Goal: Task Accomplishment & Management: Complete application form

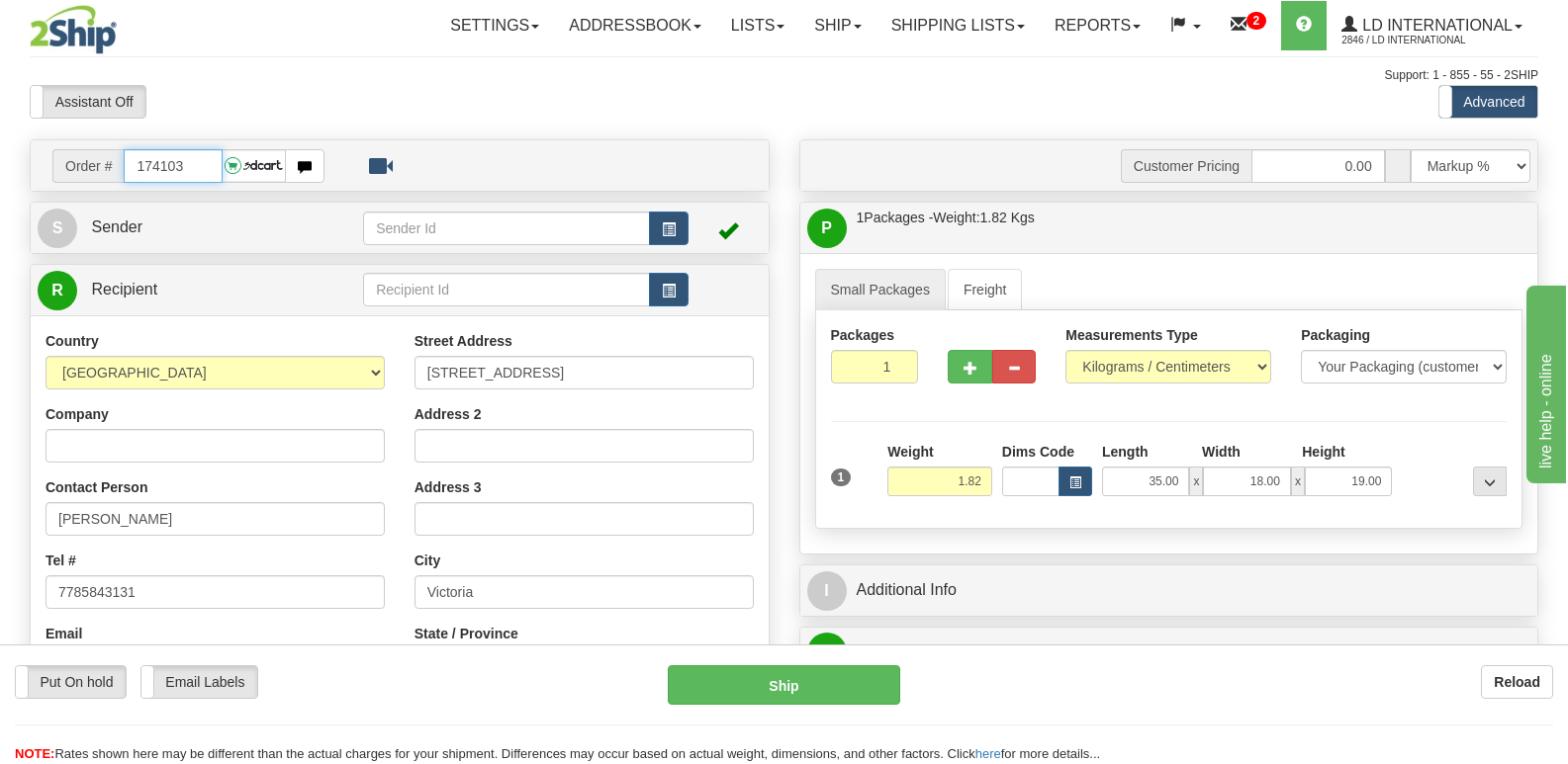
click at [209, 151] on input "174103" at bounding box center [172, 166] width 98 height 34
click at [243, 559] on div "Tel # 7785843131" at bounding box center [215, 580] width 340 height 59
click at [236, 526] on input "[PERSON_NAME]" at bounding box center [215, 519] width 340 height 34
click at [241, 523] on input "[PERSON_NAME]" at bounding box center [215, 519] width 340 height 34
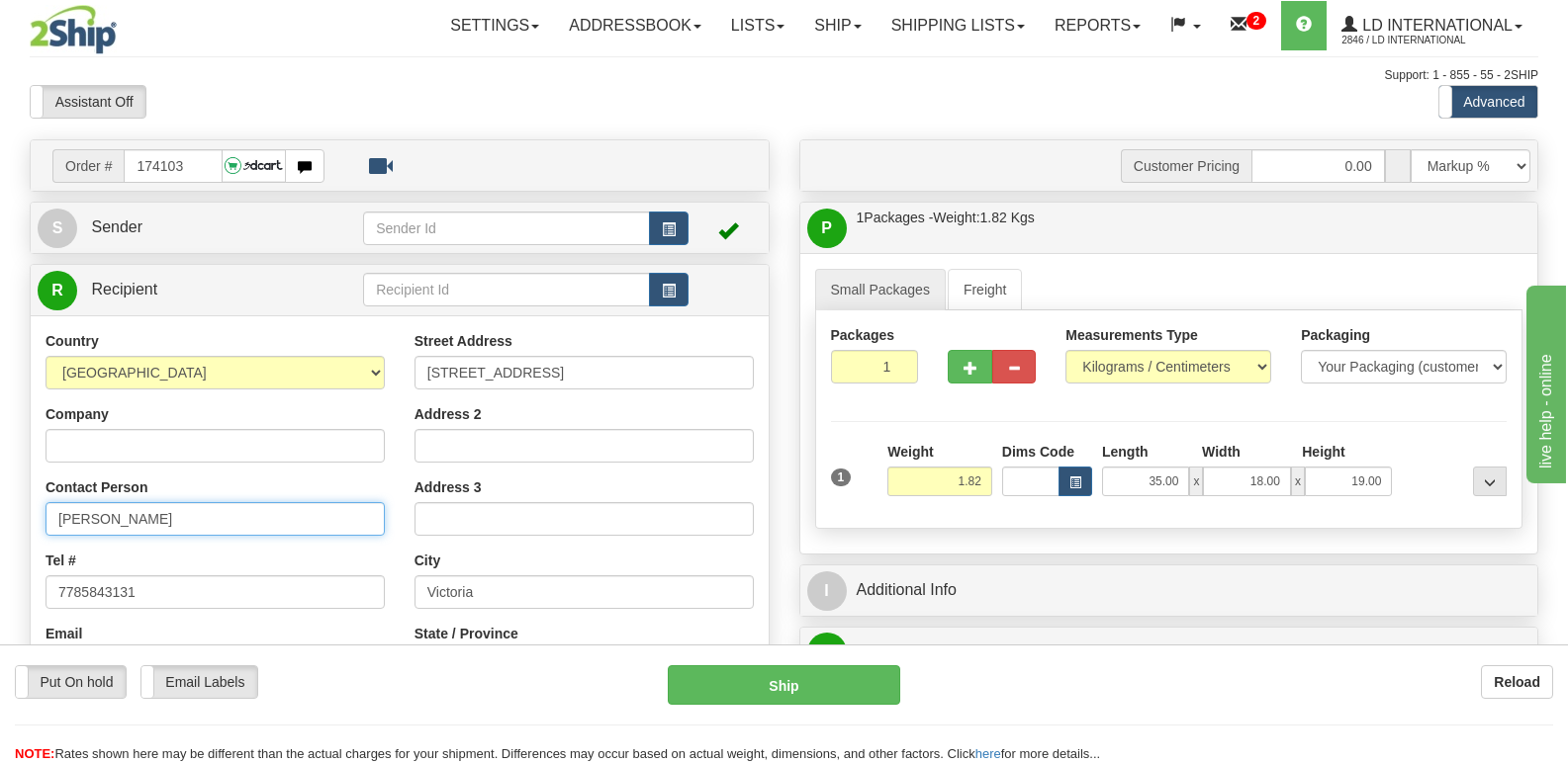
click at [241, 523] on input "[PERSON_NAME]" at bounding box center [215, 519] width 340 height 34
click at [682, 343] on div "Street Address [STREET_ADDRESS]" at bounding box center [584, 361] width 340 height 59
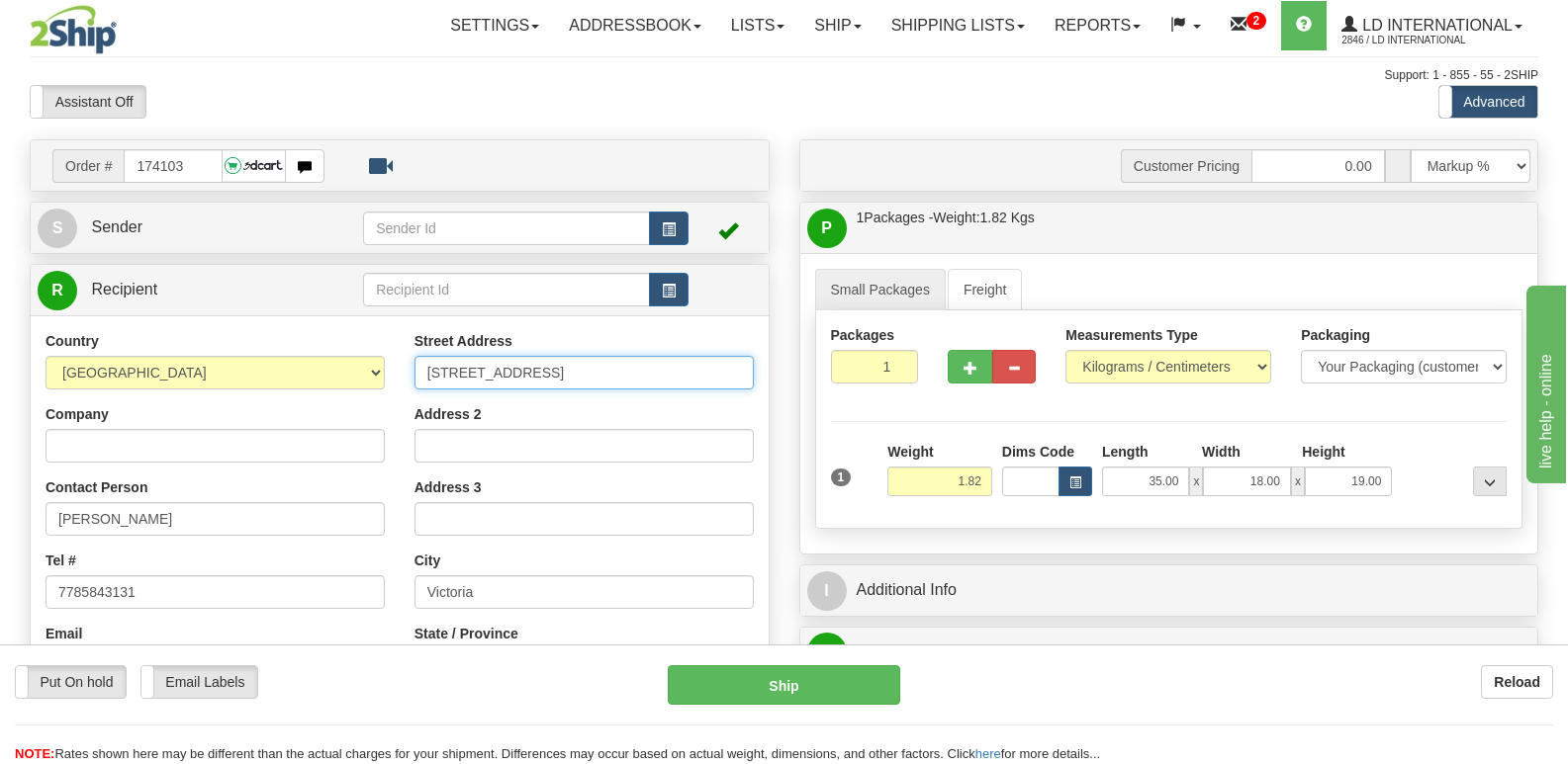
click at [672, 366] on input "[STREET_ADDRESS]" at bounding box center [584, 373] width 340 height 34
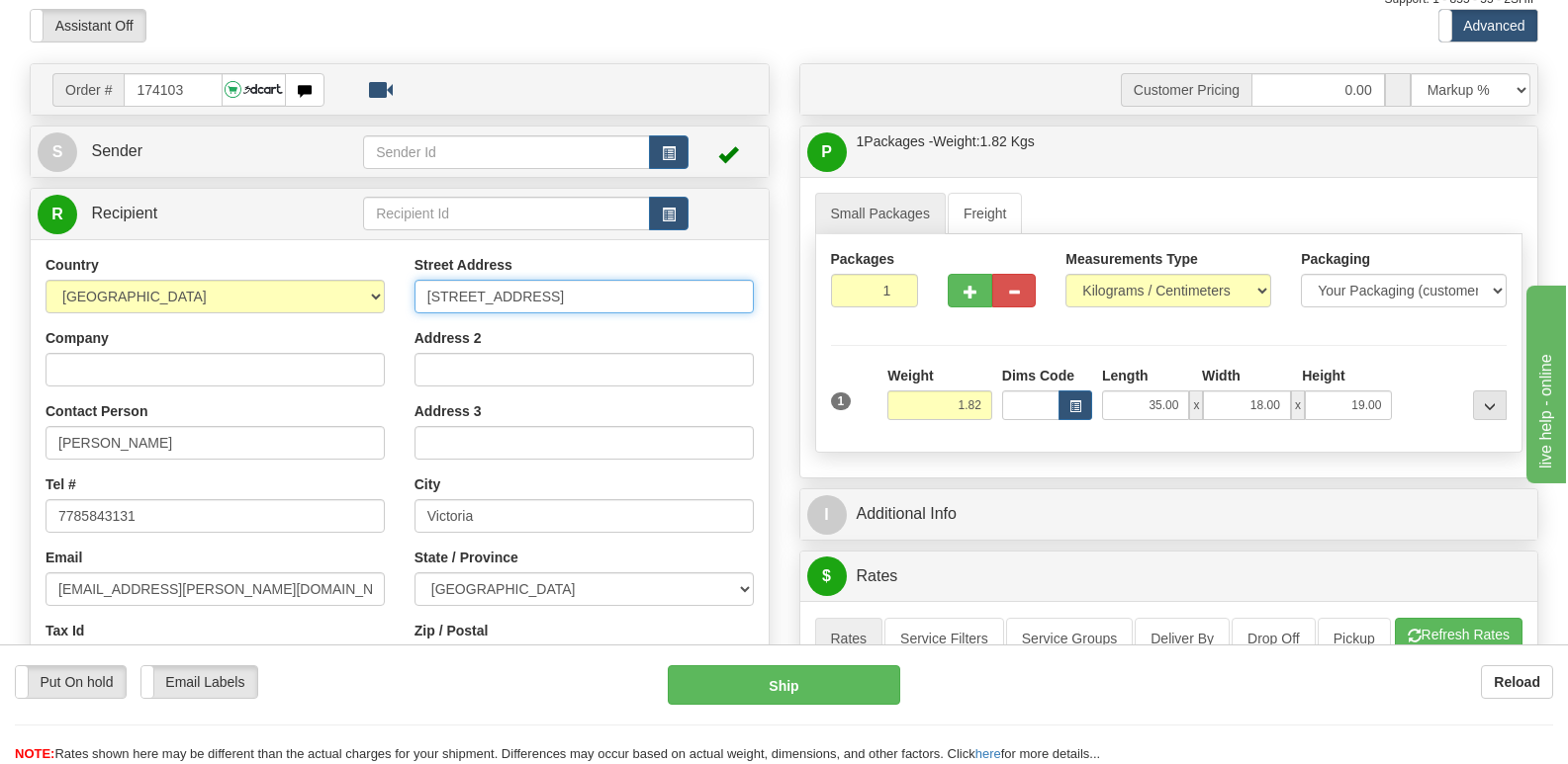
scroll to position [198, 0]
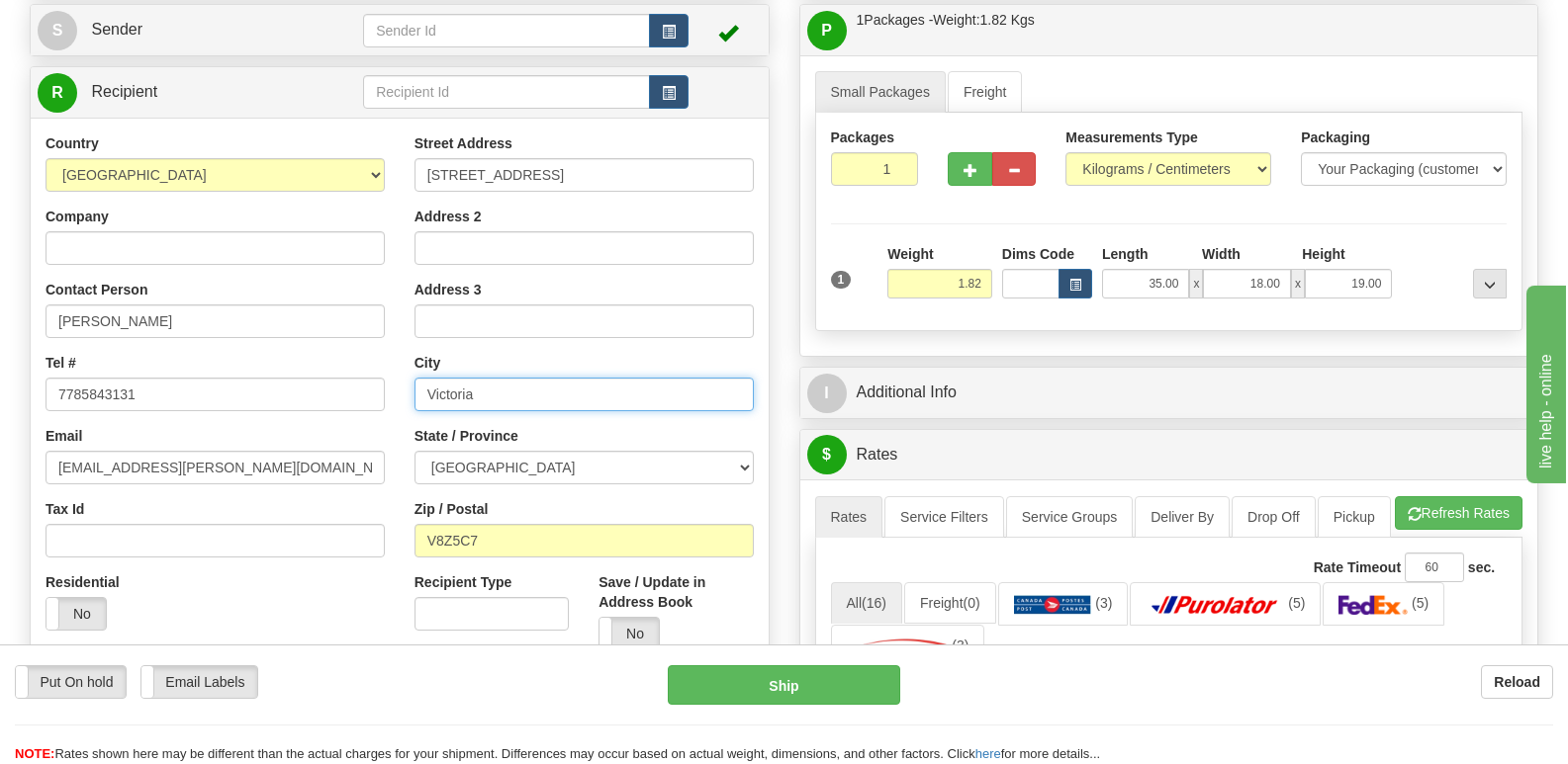
click at [571, 379] on input "Victoria" at bounding box center [584, 394] width 340 height 34
click at [512, 506] on div "Zip / Postal V8Z5C7" at bounding box center [584, 528] width 340 height 59
click at [500, 536] on div "Zip / Postal V8Z5C7" at bounding box center [584, 528] width 340 height 59
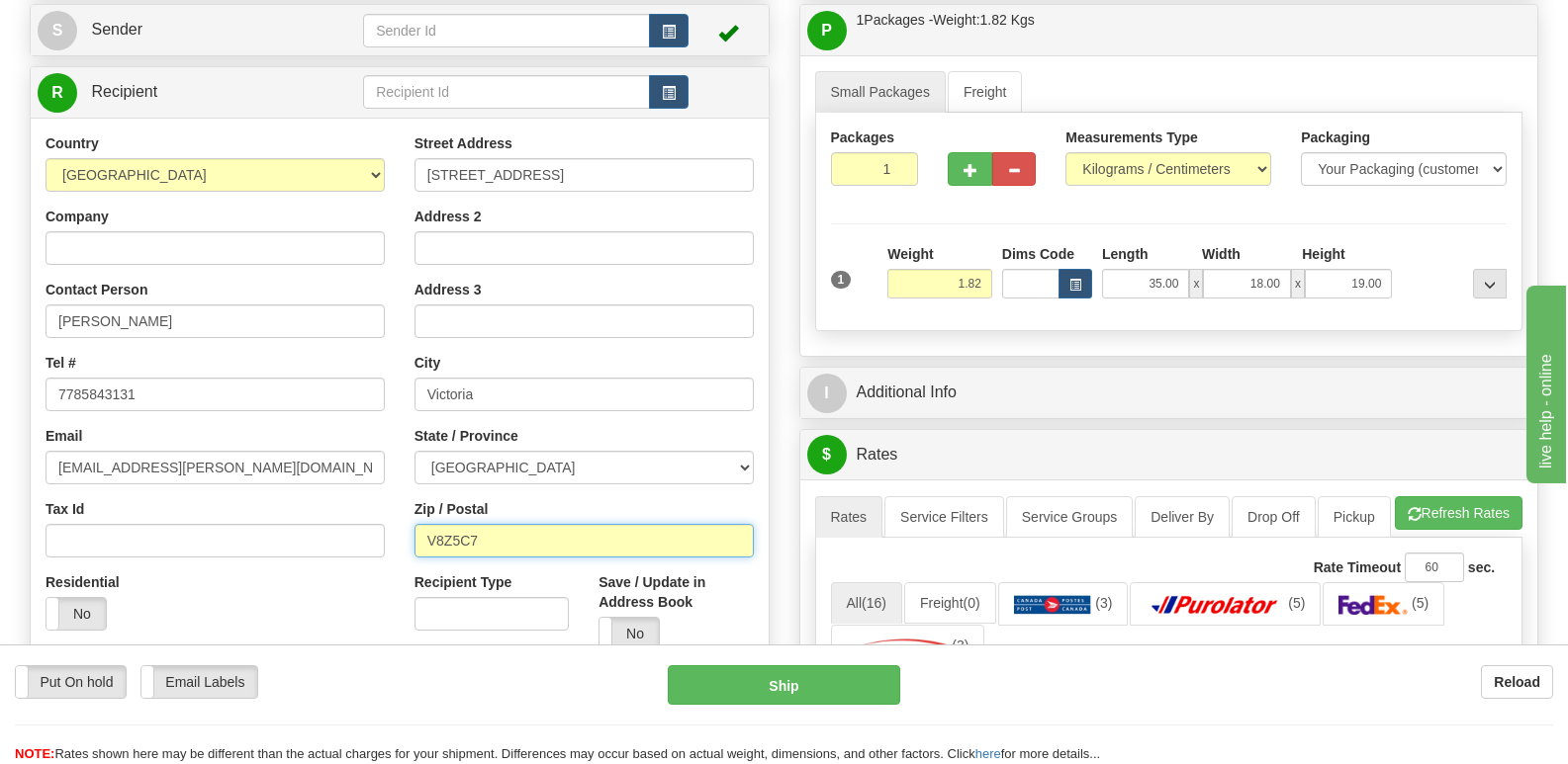
click at [500, 536] on input "V8Z5C7" at bounding box center [584, 541] width 340 height 34
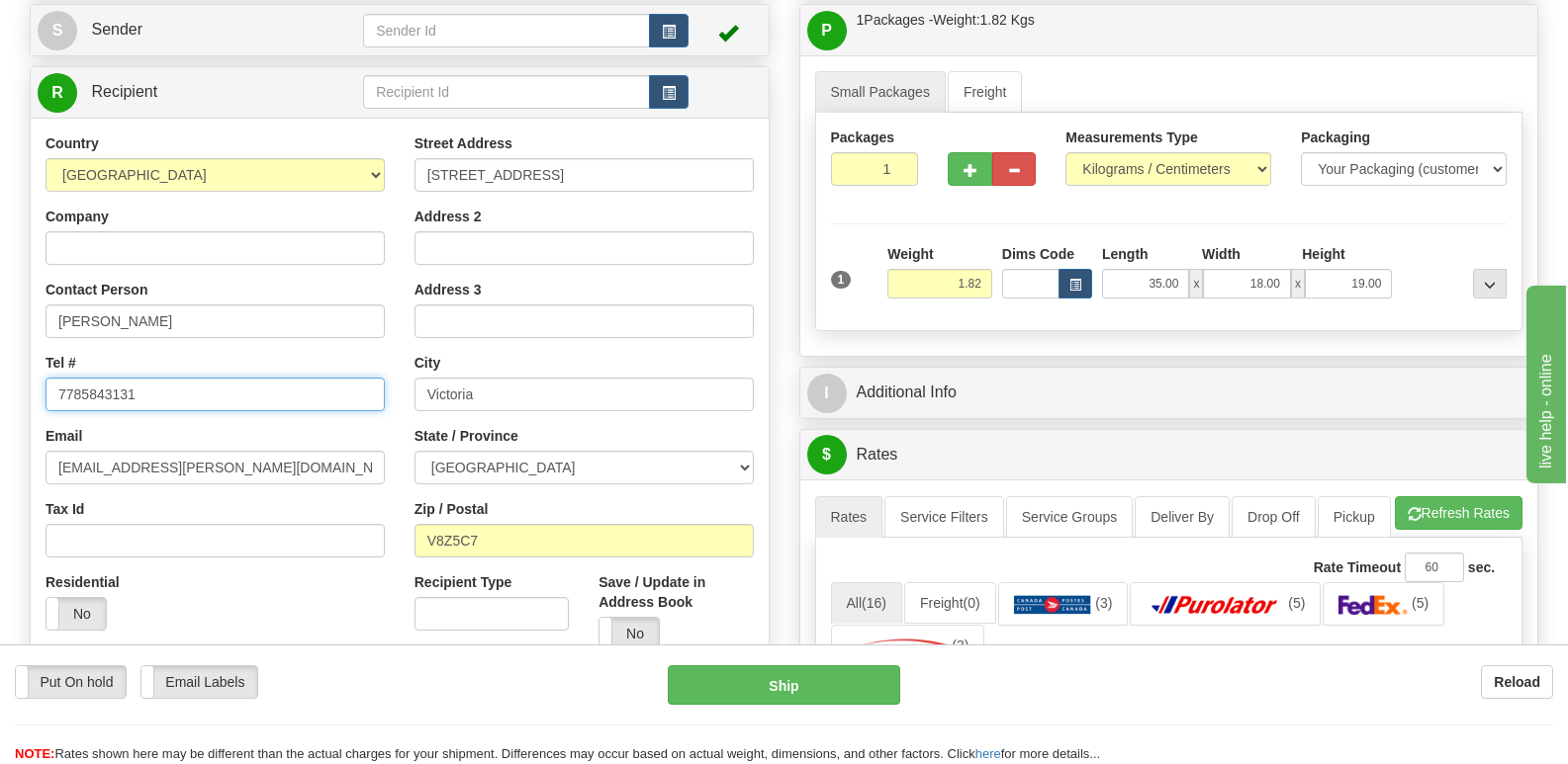
click at [317, 378] on input "7785843131" at bounding box center [215, 394] width 340 height 34
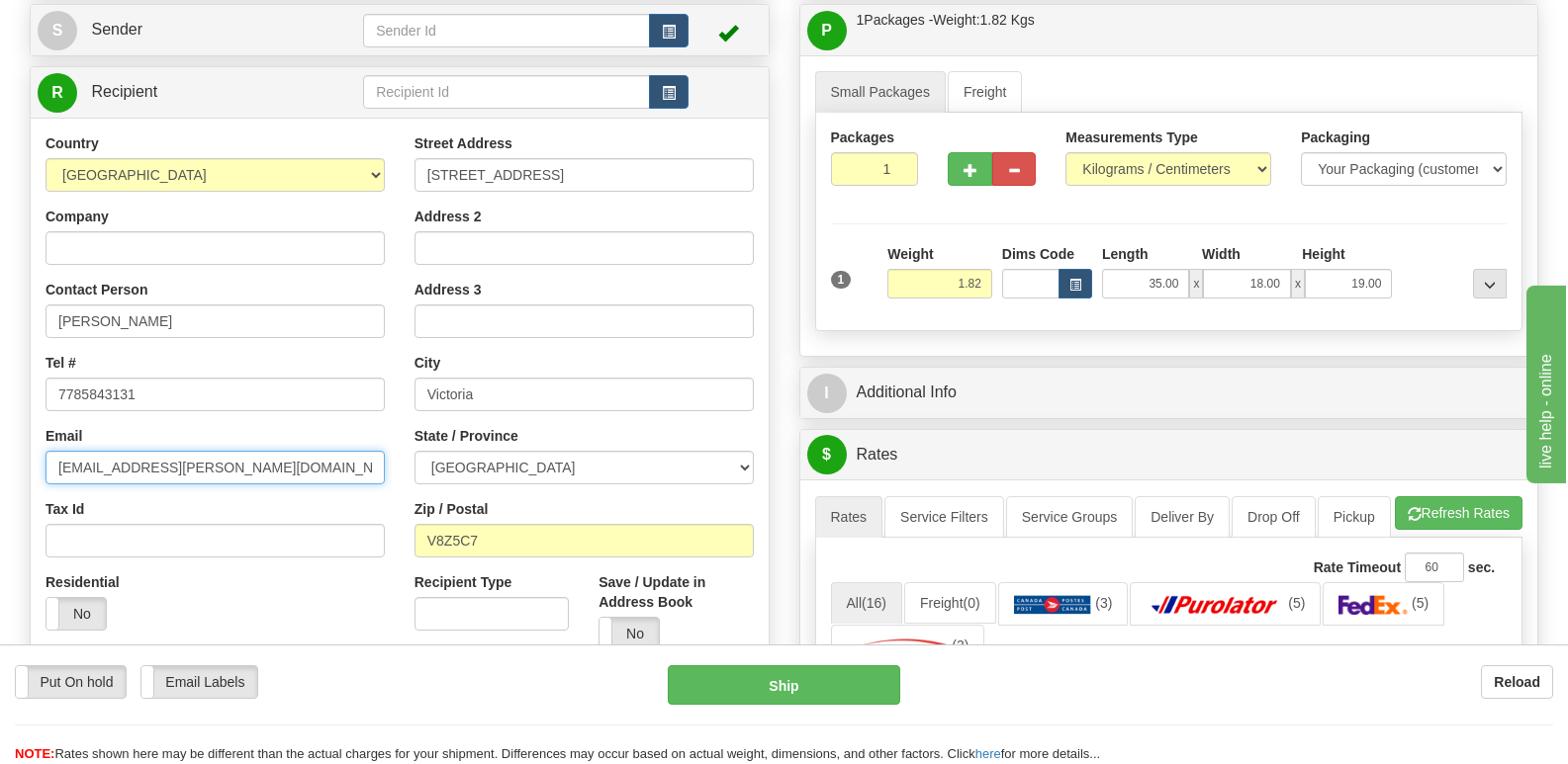
click at [309, 464] on input "[EMAIL_ADDRESS][PERSON_NAME][DOMAIN_NAME]" at bounding box center [215, 468] width 340 height 34
